Goal: Transaction & Acquisition: Purchase product/service

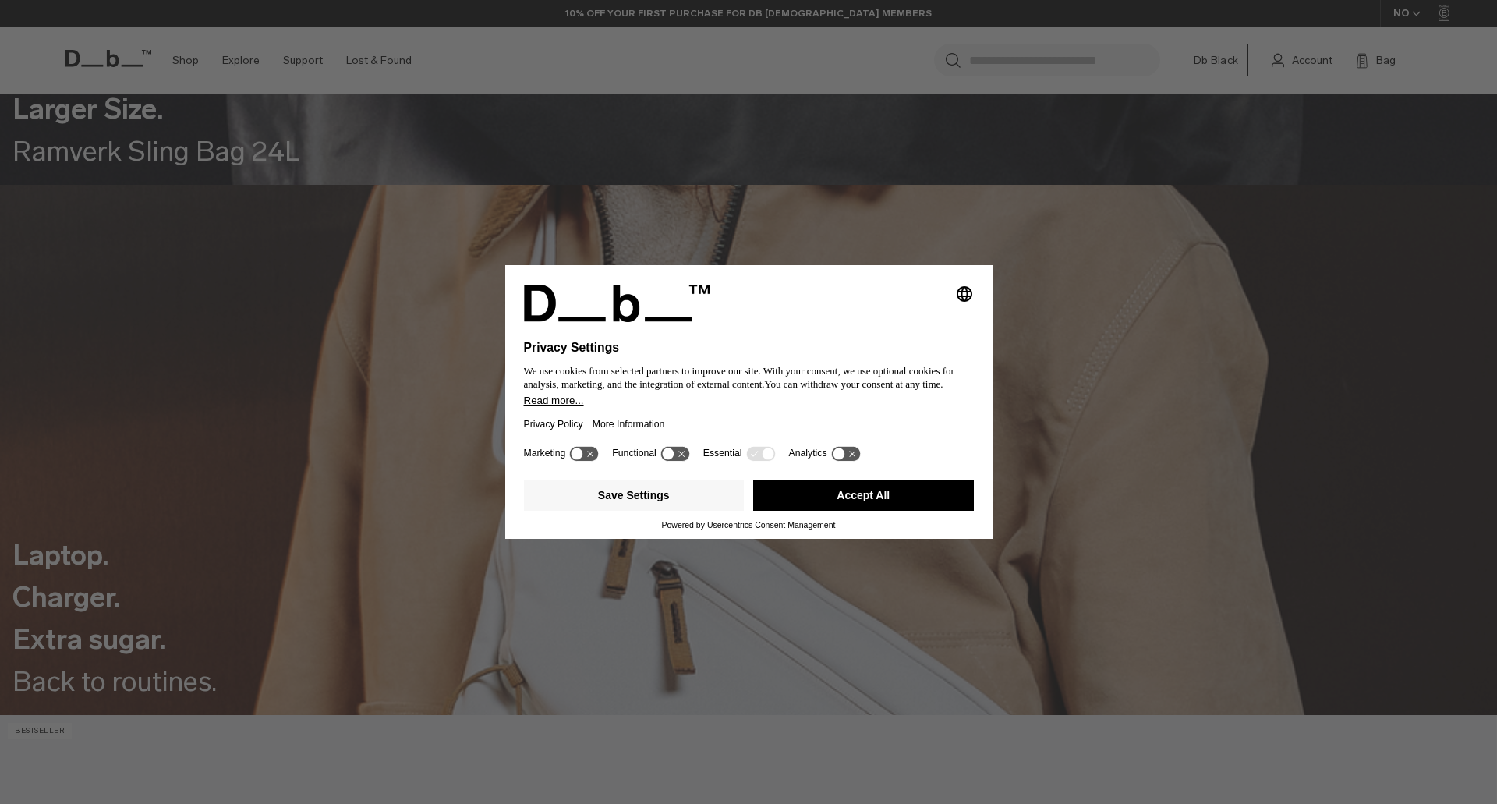
click at [846, 490] on button "Accept All" at bounding box center [863, 494] width 221 height 31
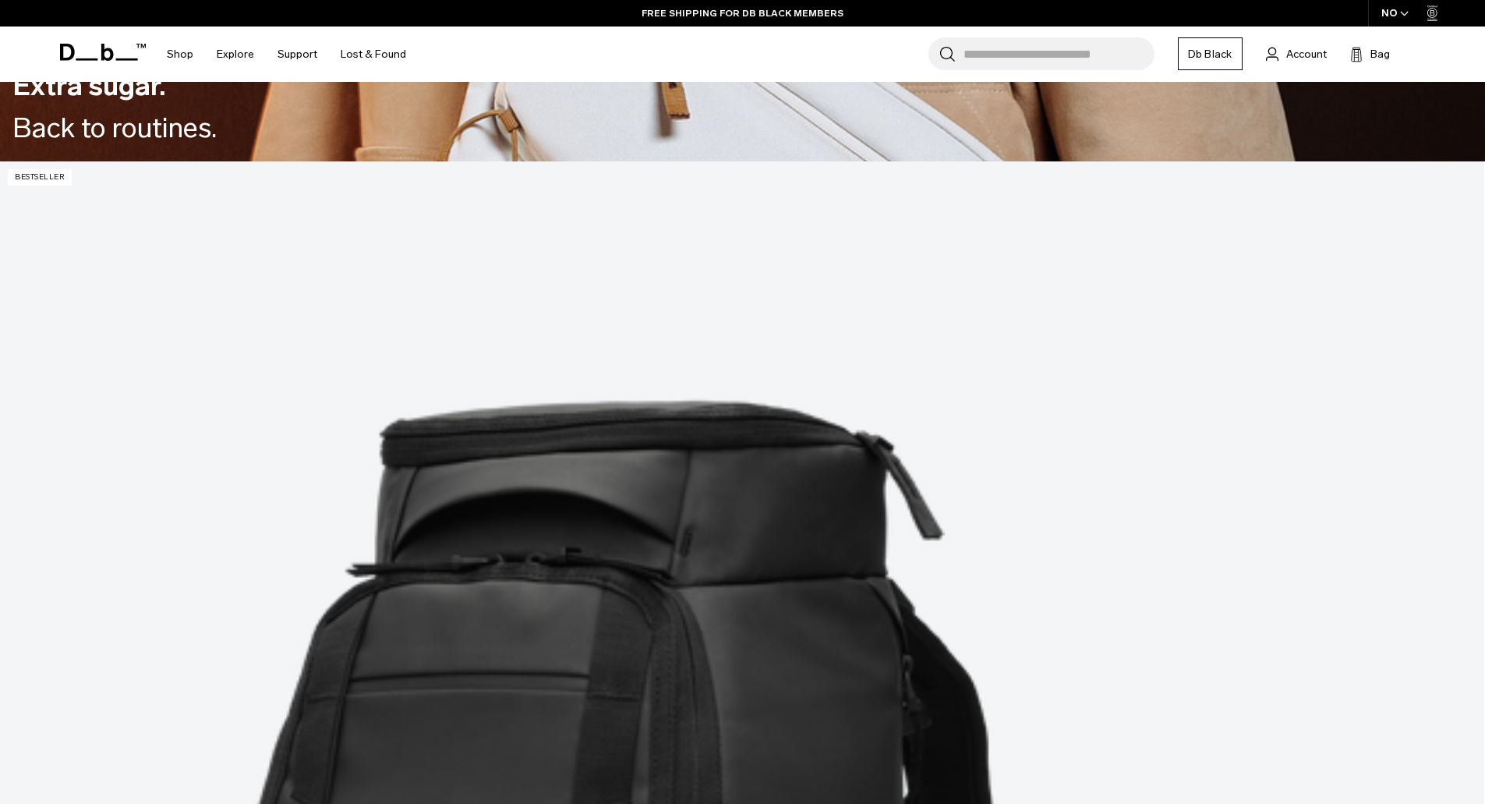
scroll to position [1325, 0]
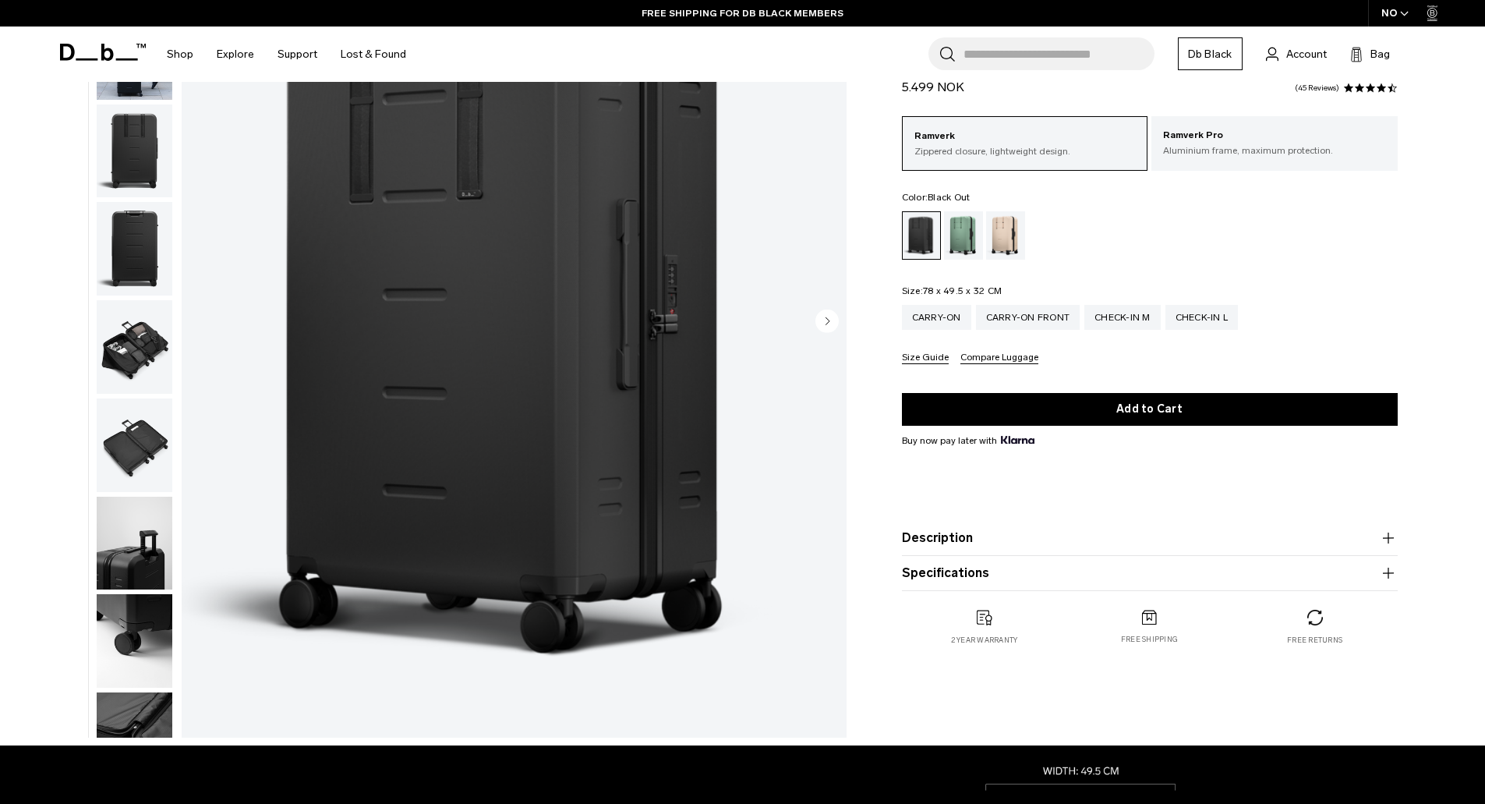
scroll to position [156, 0]
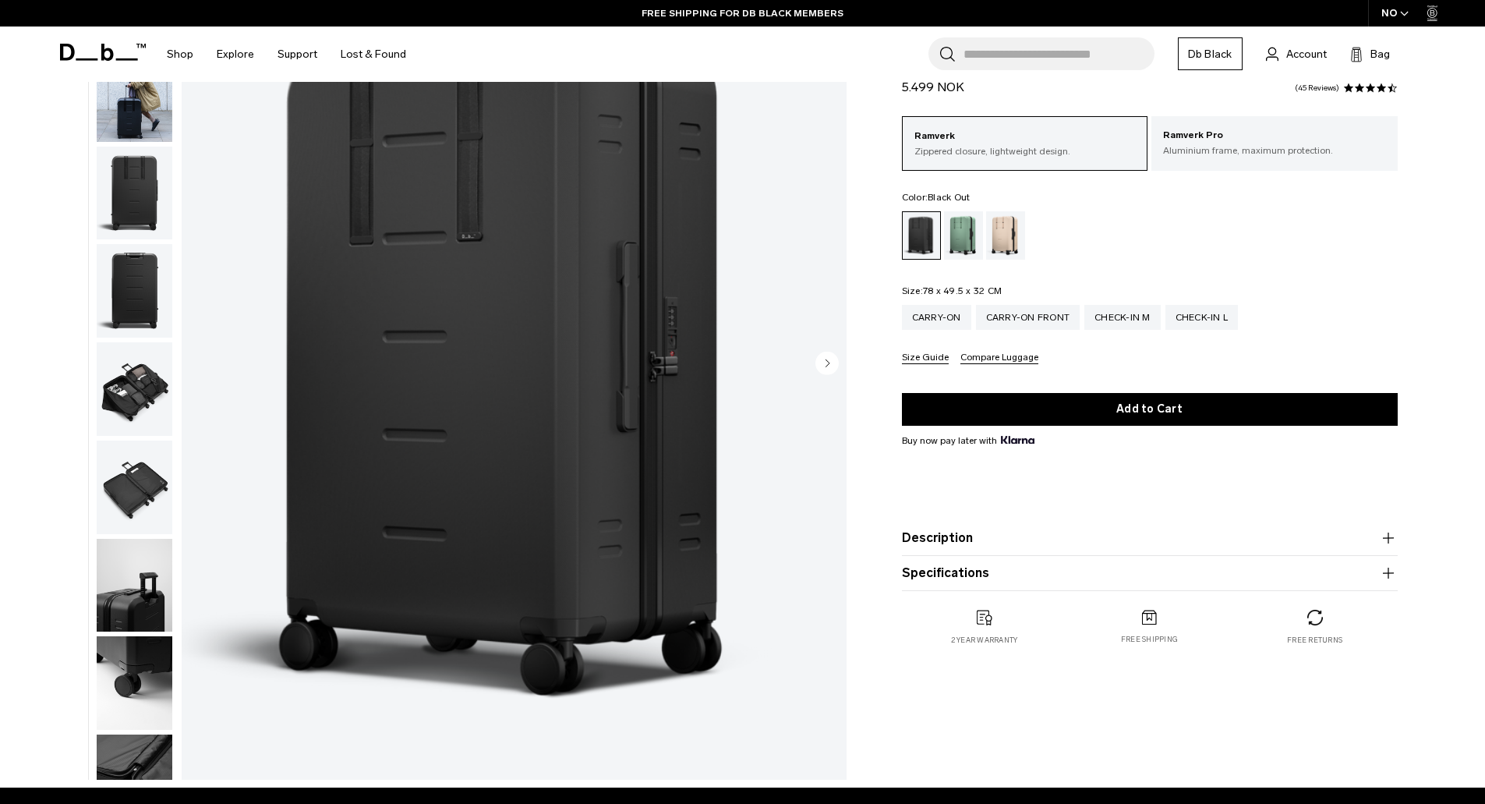
click at [147, 381] on img "button" at bounding box center [135, 389] width 76 height 94
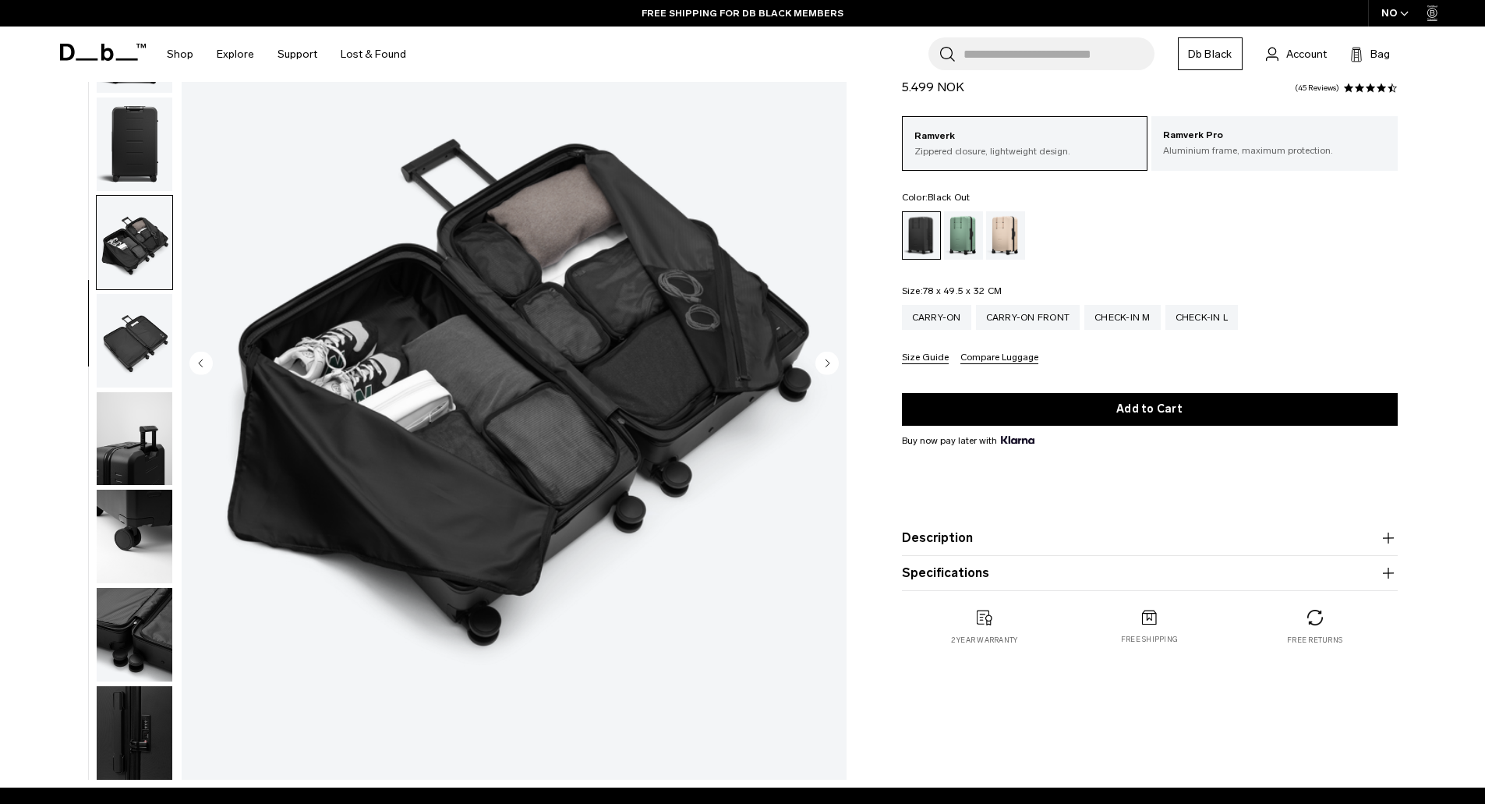
scroll to position [147, 0]
click at [139, 451] on img "button" at bounding box center [135, 438] width 76 height 94
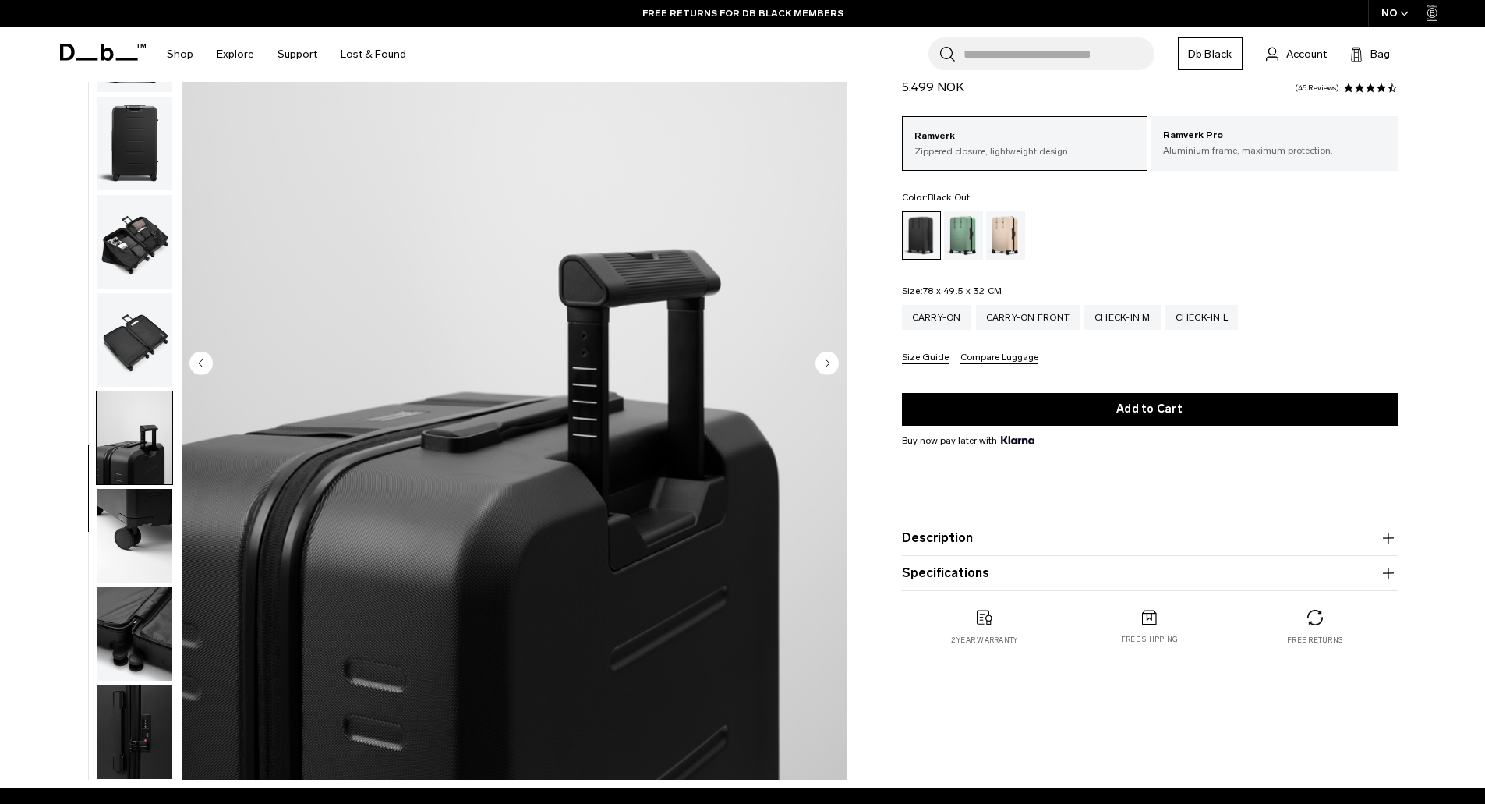
click at [145, 518] on img "button" at bounding box center [135, 536] width 76 height 94
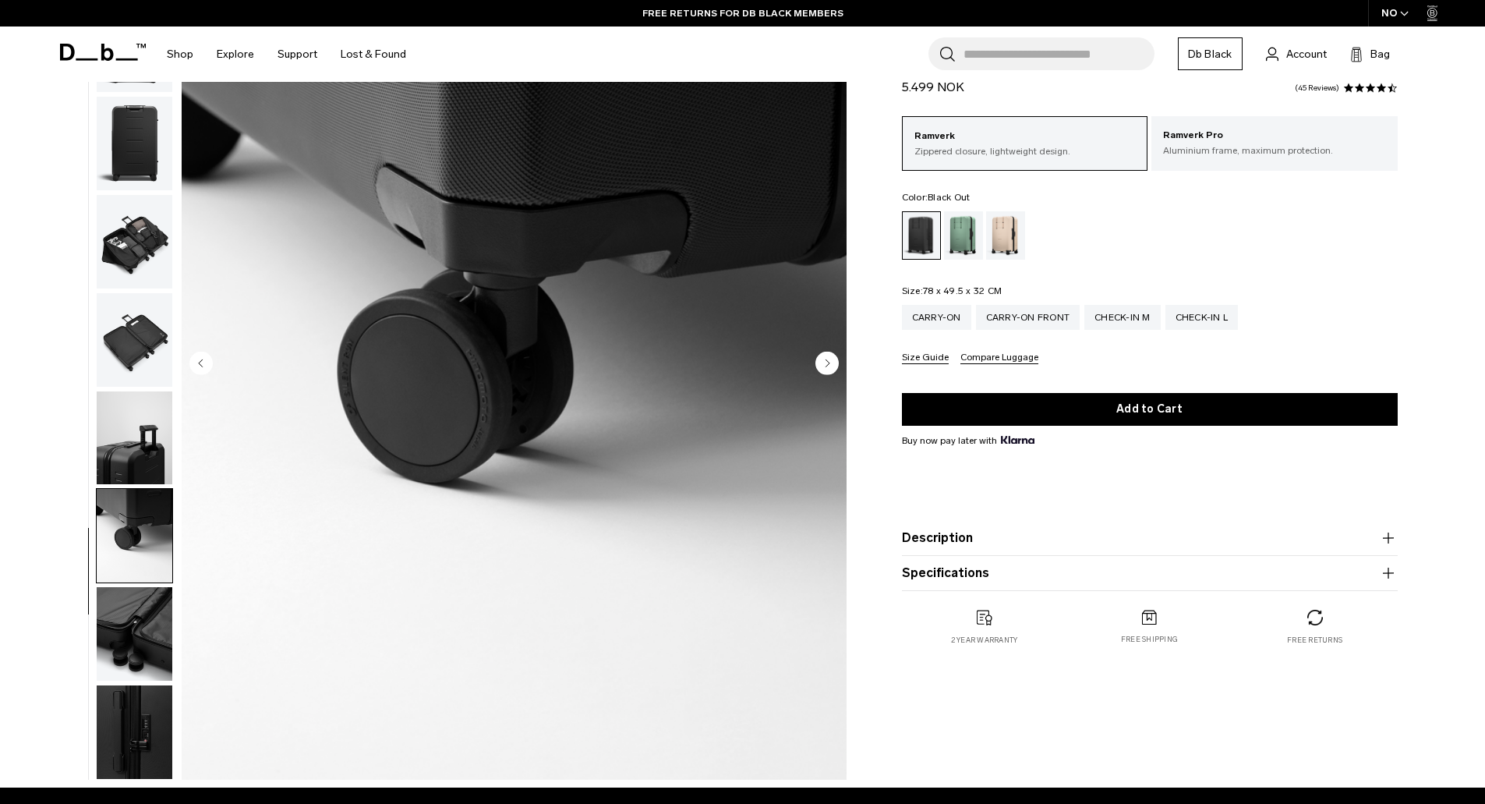
click at [133, 567] on img "button" at bounding box center [135, 536] width 76 height 94
click at [126, 646] on img "button" at bounding box center [135, 634] width 76 height 94
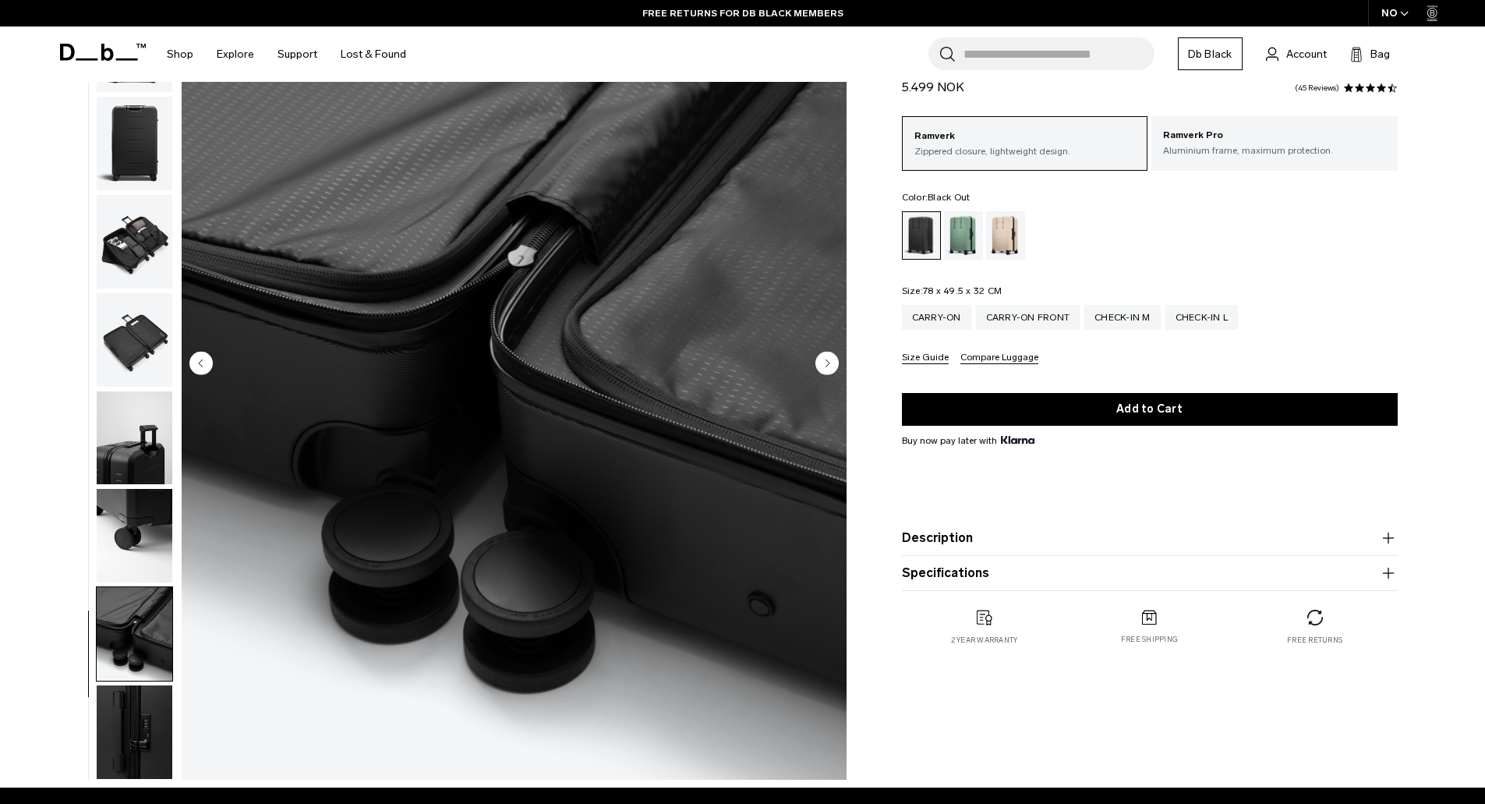
click at [128, 714] on img "button" at bounding box center [135, 732] width 76 height 94
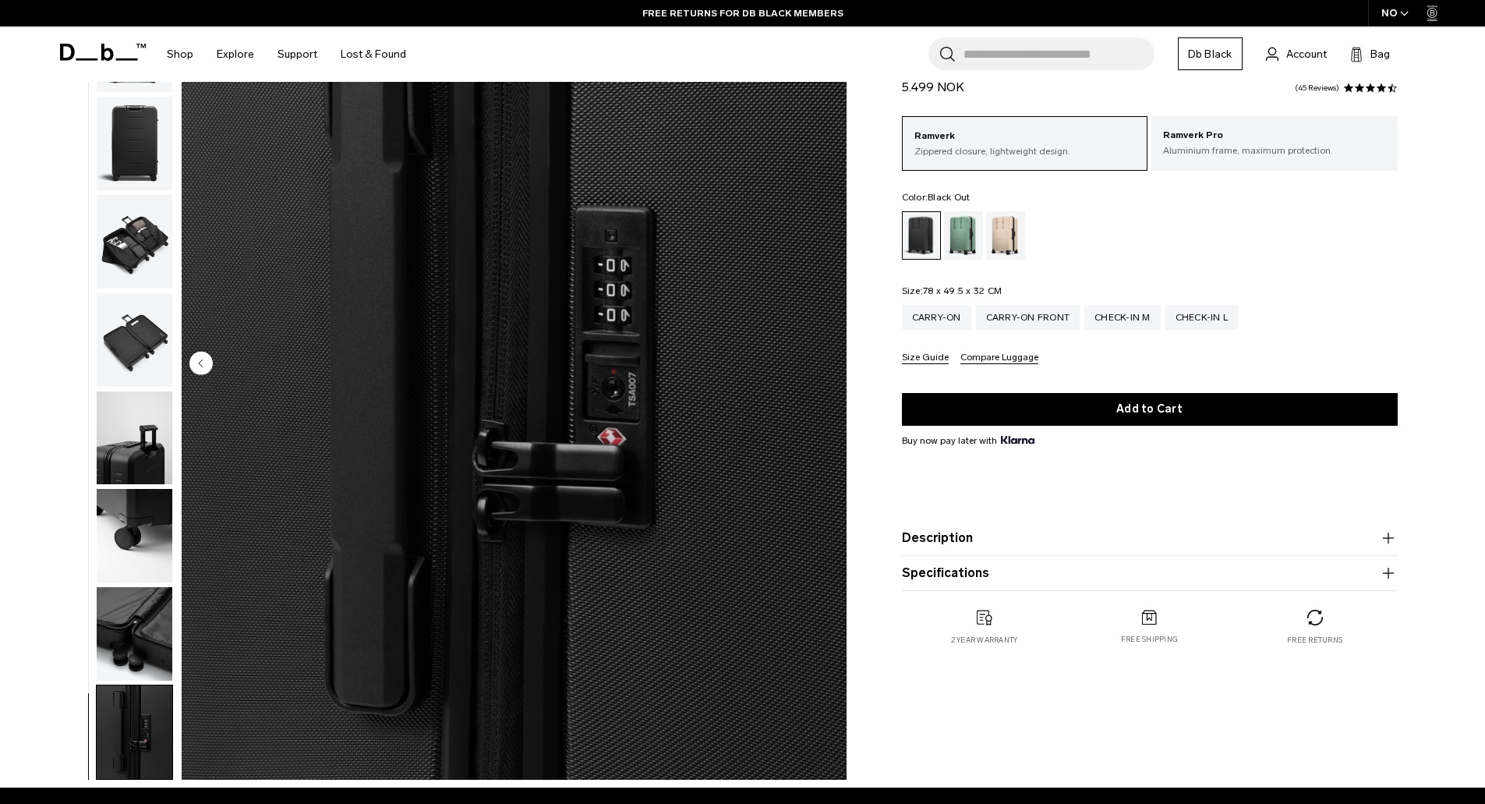
click at [143, 245] on img "button" at bounding box center [135, 242] width 76 height 94
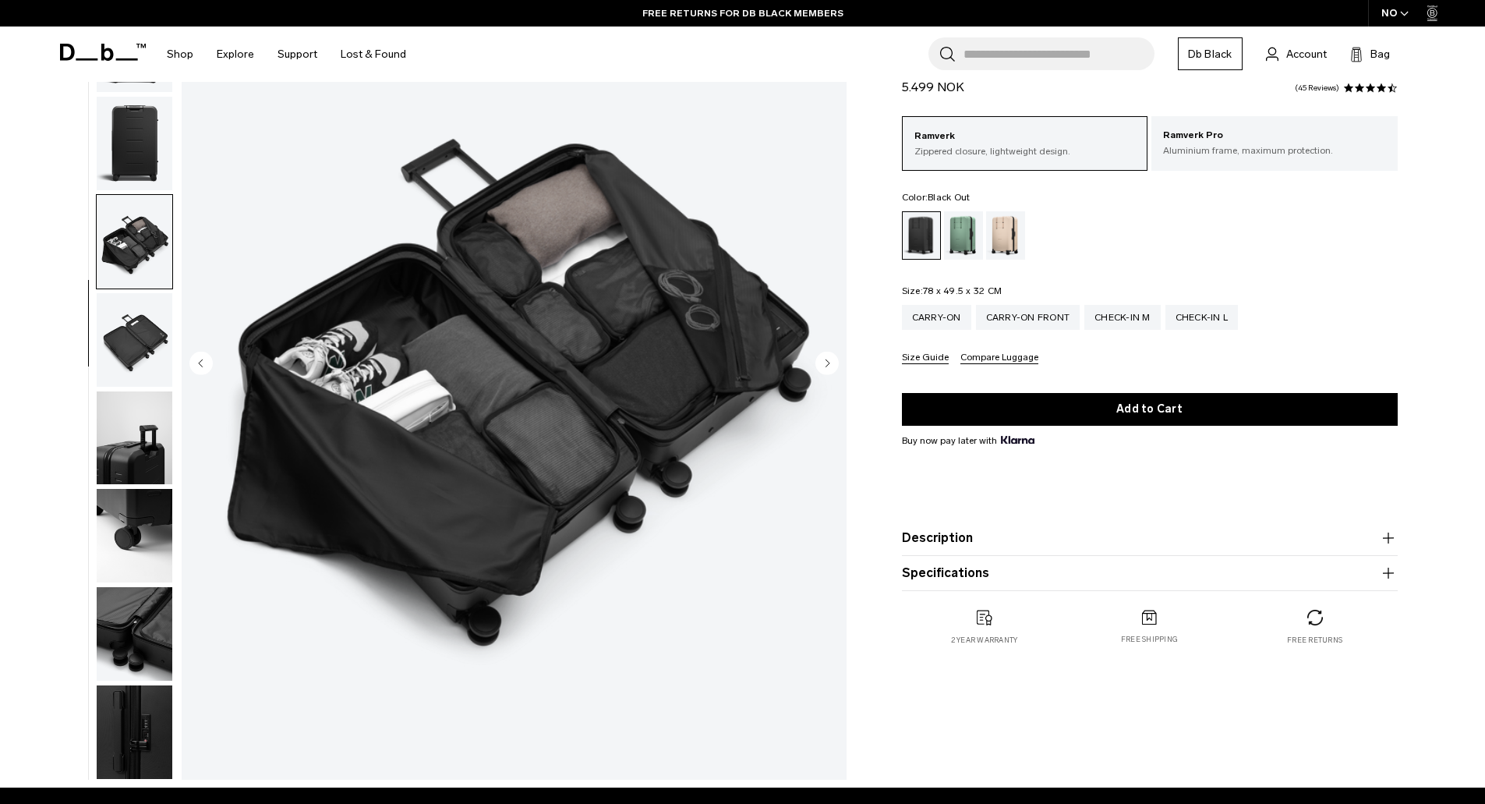
click at [139, 143] on img "button" at bounding box center [135, 144] width 76 height 94
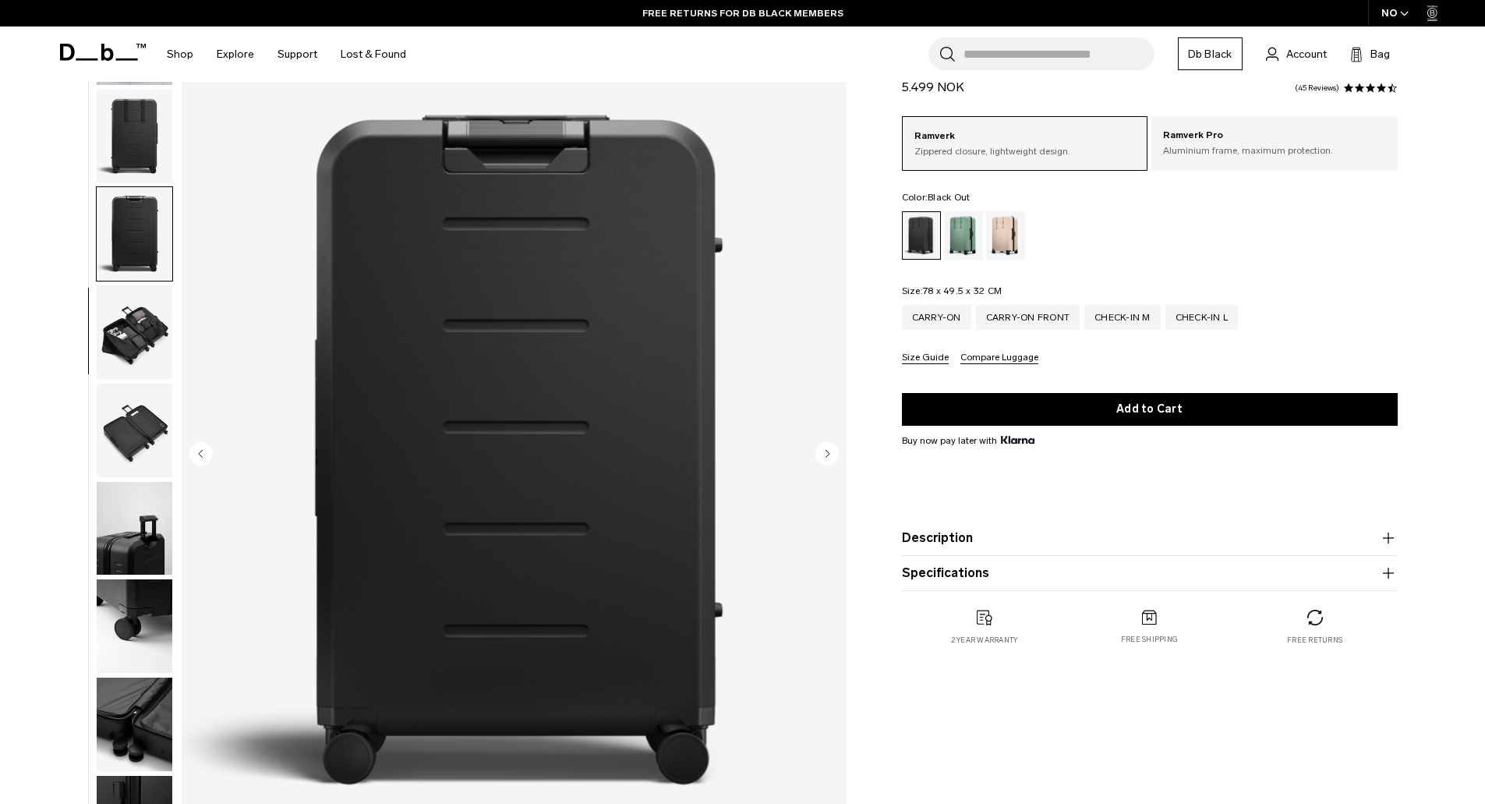
scroll to position [0, 0]
